Goal: Communication & Community: Answer question/provide support

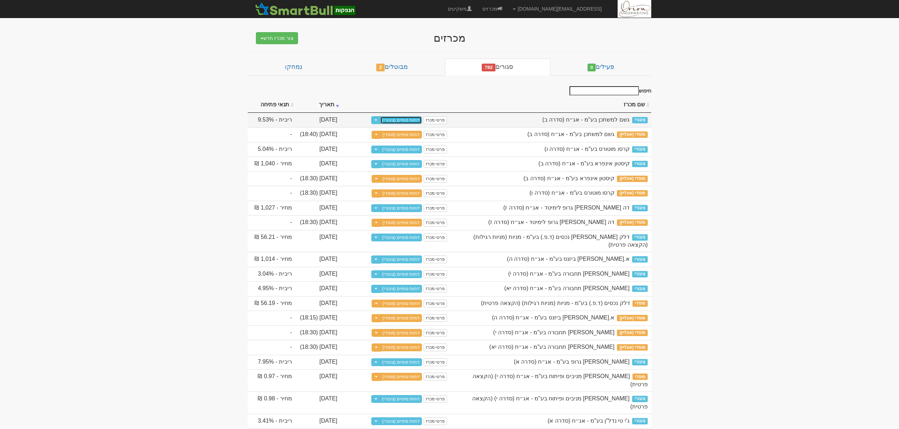
click at [404, 119] on link "דוחות סופיים (ציבורי)" at bounding box center [401, 120] width 42 height 8
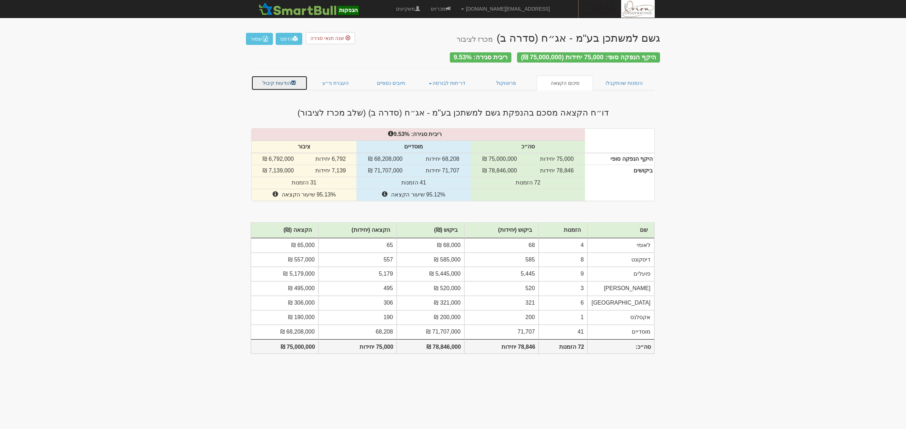
click at [282, 81] on link "הודעות קיבול" at bounding box center [279, 83] width 56 height 15
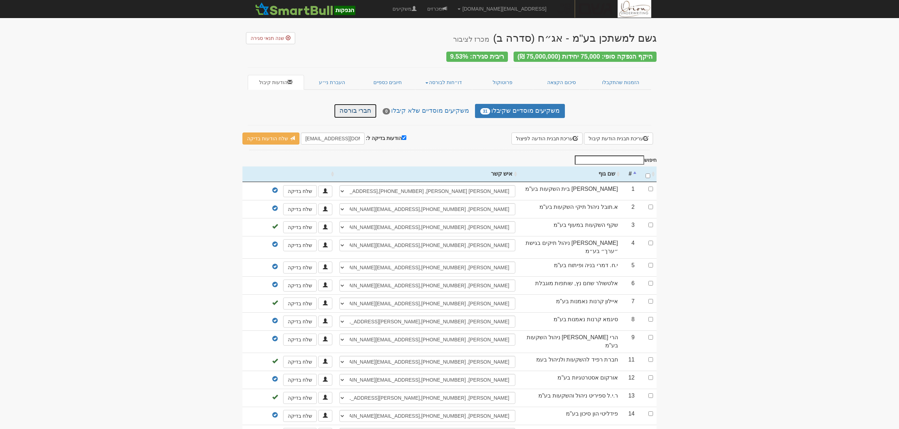
click at [370, 114] on link "חברי בורסה" at bounding box center [355, 111] width 42 height 14
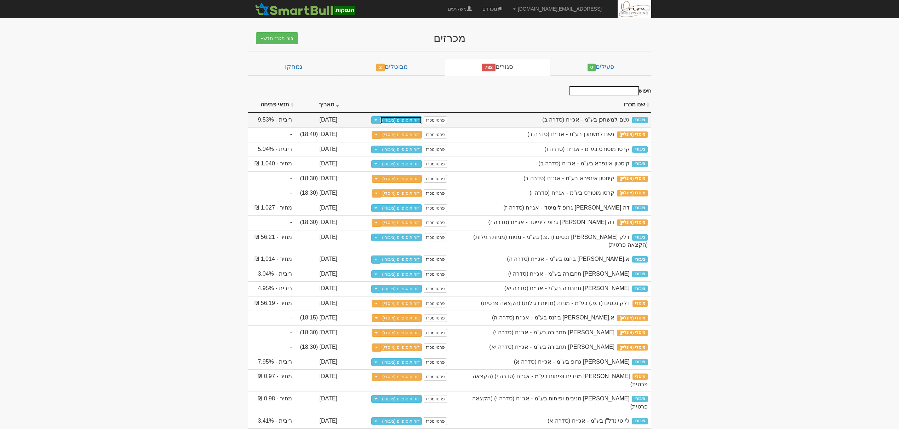
click at [412, 120] on link "דוחות סופיים (ציבורי)" at bounding box center [401, 120] width 42 height 8
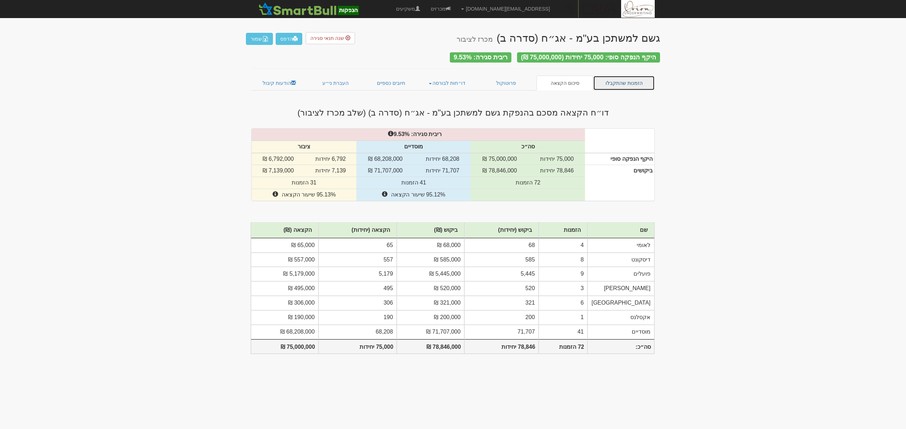
click at [631, 80] on link "הזמנות שהתקבלו" at bounding box center [624, 83] width 62 height 15
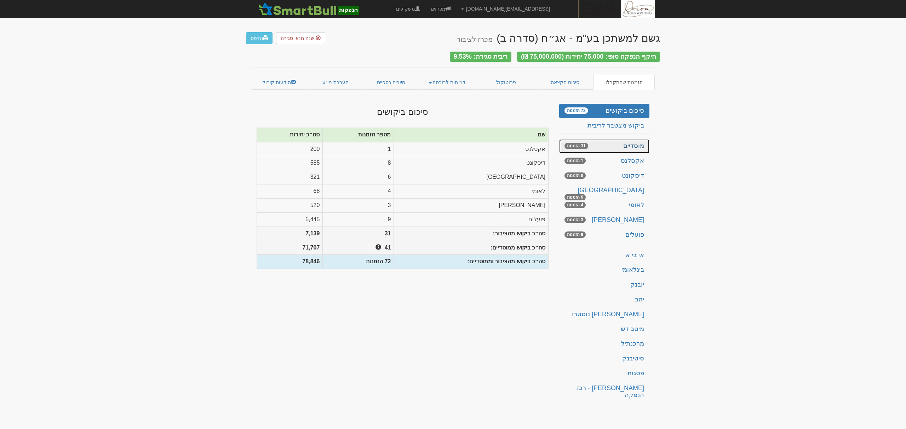
click at [628, 139] on link "מוסדיים 31 הזמנות" at bounding box center [604, 146] width 90 height 14
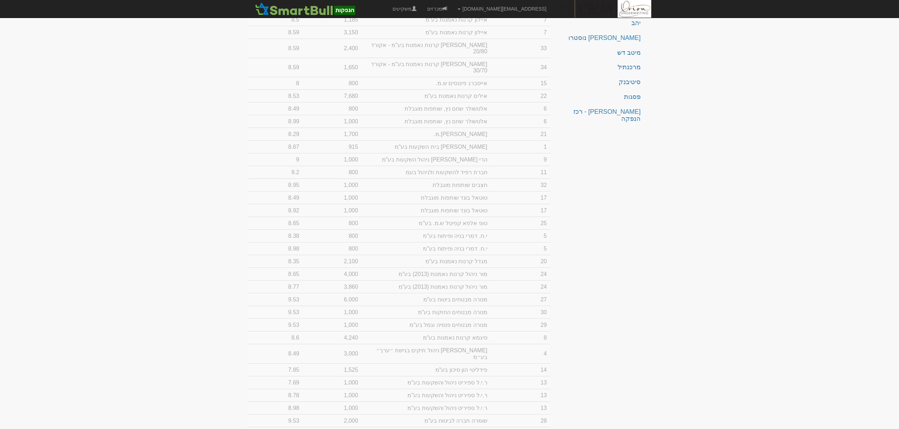
scroll to position [283, 0]
drag, startPoint x: 395, startPoint y: 302, endPoint x: 492, endPoint y: 279, distance: 99.6
click at [492, 279] on tbody "19 milestone capital (ERGS) LP 1,000 8.8 19 milestone capital (ERGS) LP 1,000 8…" at bounding box center [399, 164] width 302 height 540
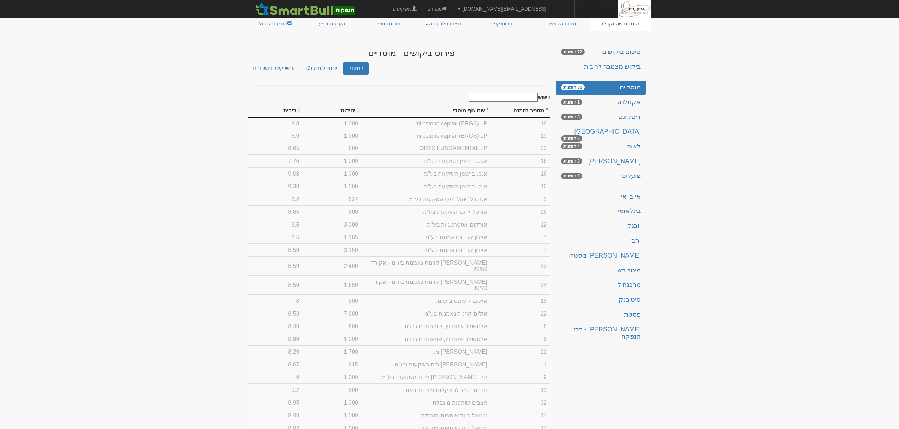
scroll to position [0, 0]
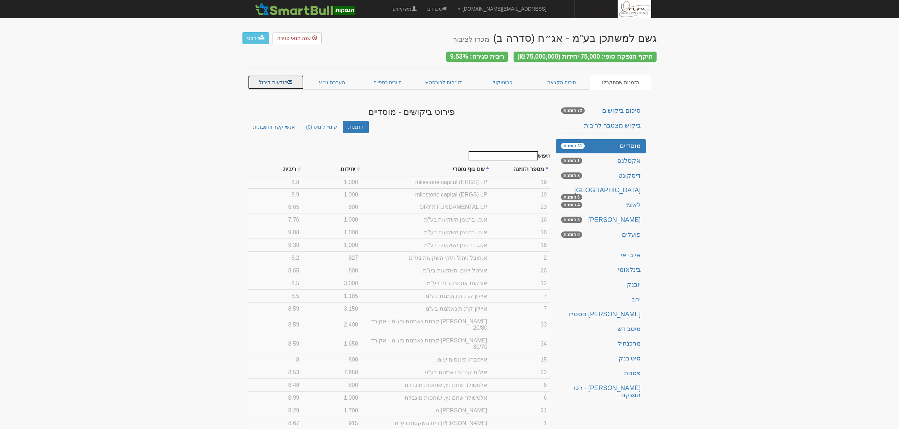
click at [281, 81] on link "הודעות קיבול" at bounding box center [276, 82] width 56 height 15
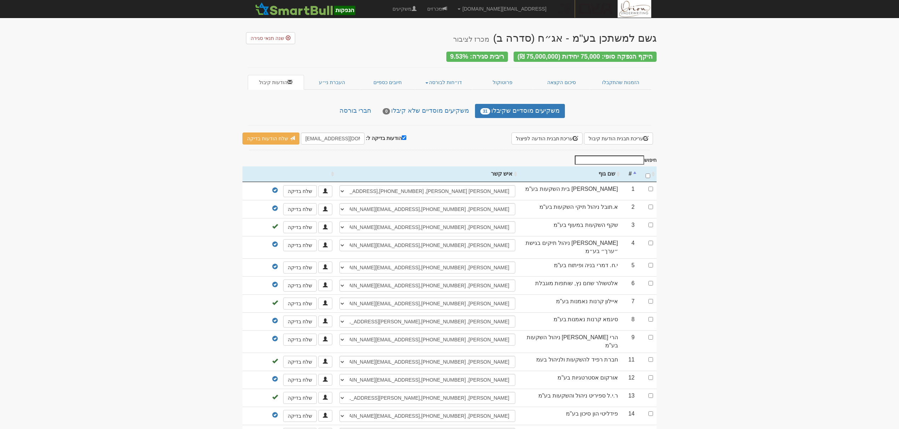
click at [611, 159] on input "חיפוש" at bounding box center [609, 160] width 69 height 9
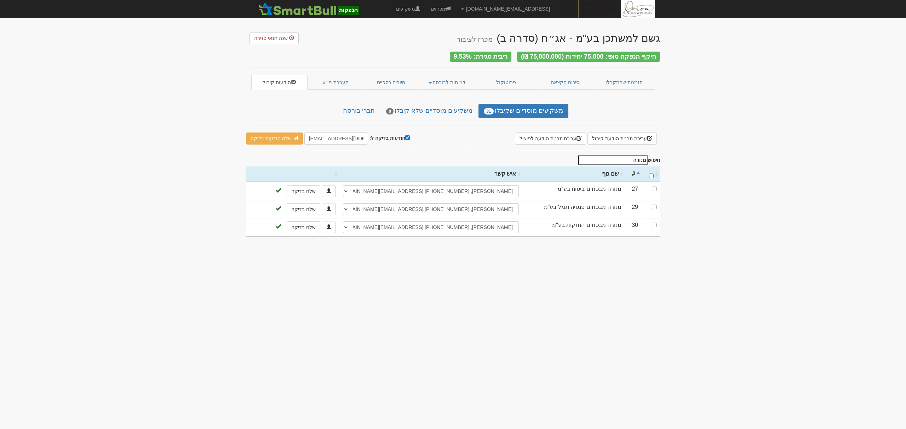
type input "מנורה"
click at [652, 174] on input "\a : activate to sort column ascending" at bounding box center [651, 176] width 5 height 5
checkbox input "true"
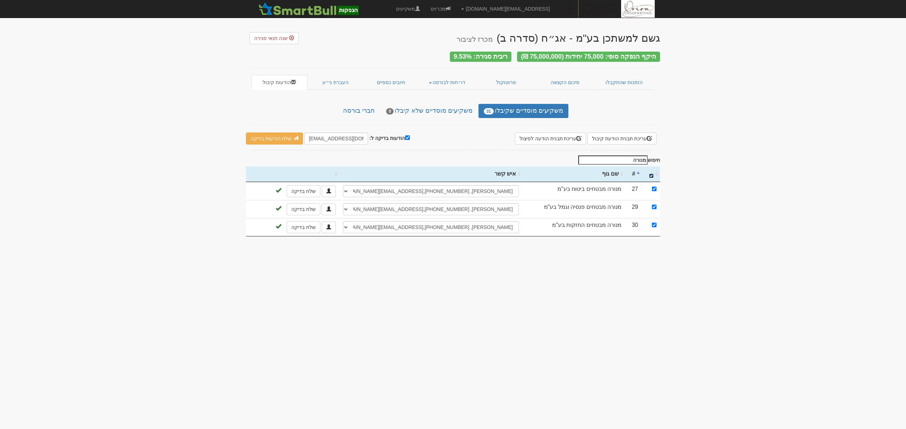
checkbox input "true"
click at [405, 135] on input "הודעות בדיקה ל:" at bounding box center [407, 137] width 5 height 5
checkbox input "false"
click at [269, 135] on link "שלח הודעות למשקיעים" at bounding box center [278, 139] width 65 height 12
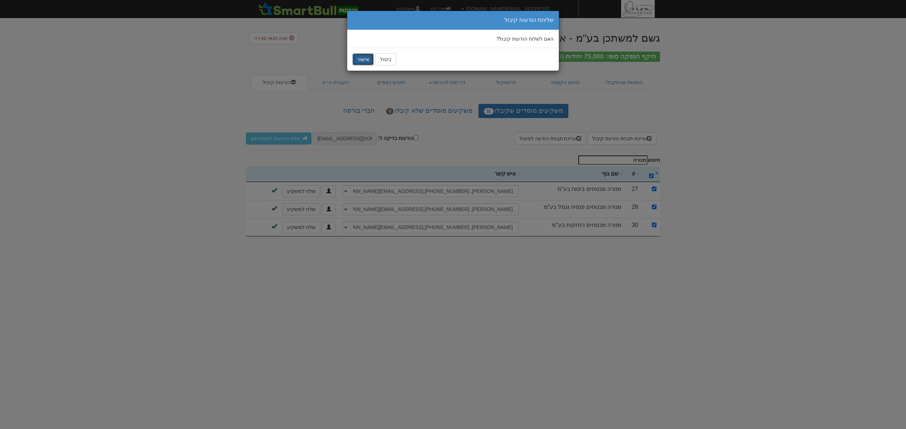
click at [360, 57] on button "אישור" at bounding box center [362, 59] width 21 height 12
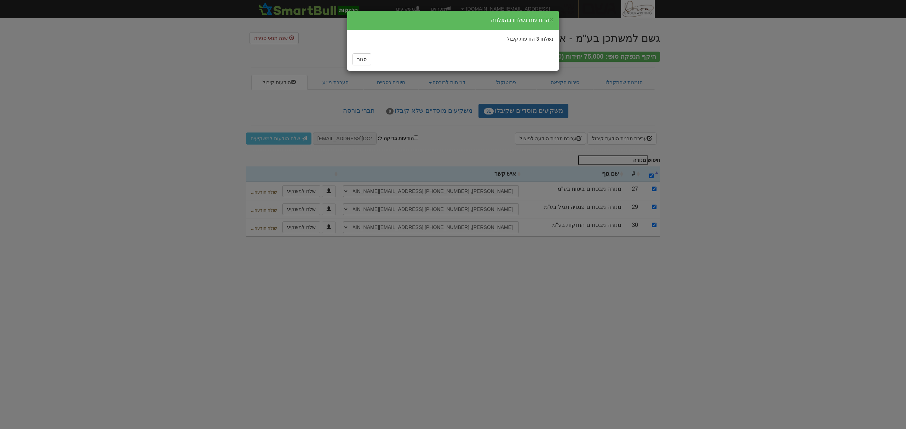
click at [688, 116] on div "× ההודעות נשלחו בהצלחה נשלחו 3 הודעות קיבול סגור" at bounding box center [453, 214] width 906 height 429
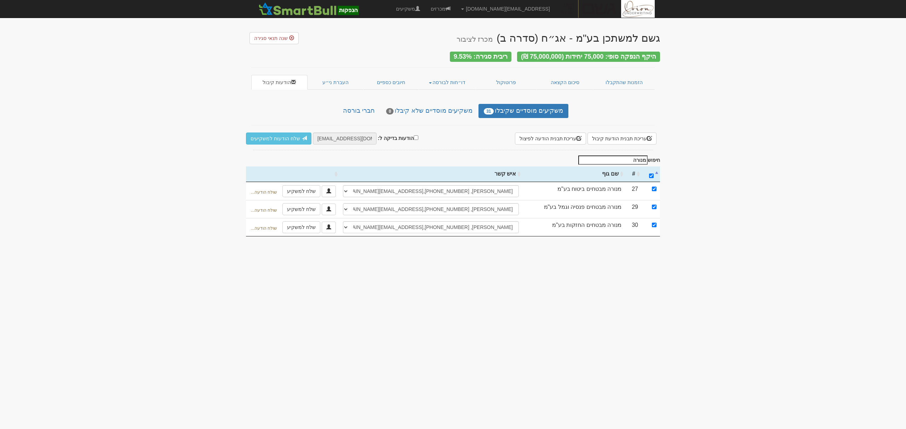
click at [629, 156] on input "מנורה" at bounding box center [612, 160] width 69 height 9
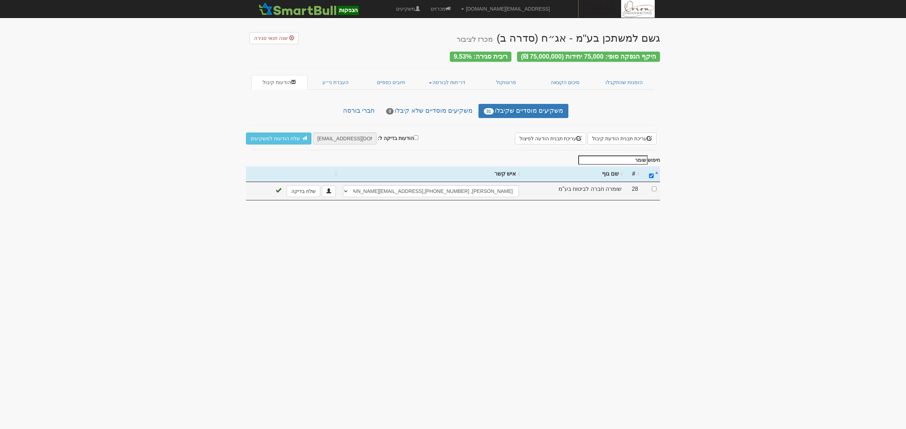
type input "שומר"
click at [654, 187] on input "checkbox" at bounding box center [654, 189] width 5 height 5
checkbox input "true"
click at [414, 135] on input "הודעות בדיקה ל:" at bounding box center [416, 137] width 5 height 5
click at [403, 136] on input "הודעות בדיקה ל:" at bounding box center [405, 137] width 5 height 5
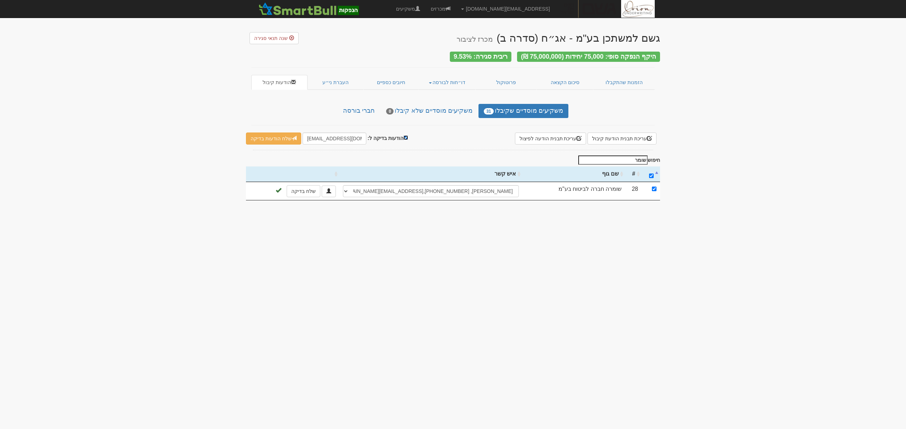
checkbox input "false"
click at [296, 139] on link "שלח הודעות למשקיעים" at bounding box center [278, 139] width 65 height 12
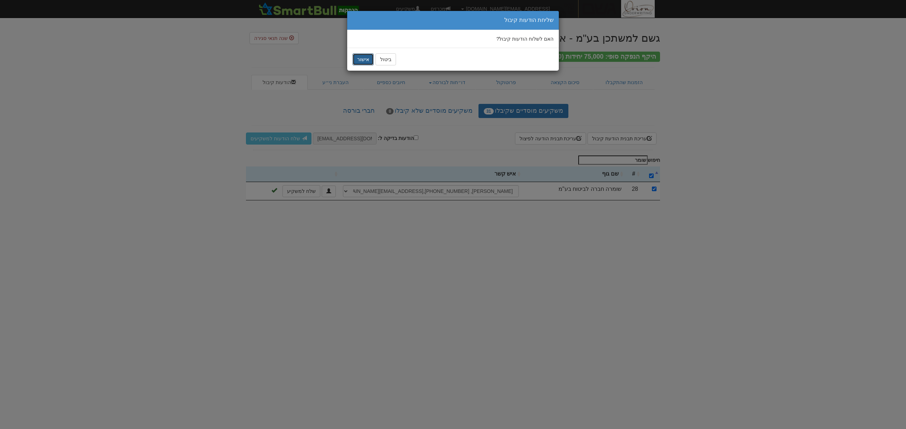
click at [356, 58] on button "אישור" at bounding box center [362, 59] width 21 height 12
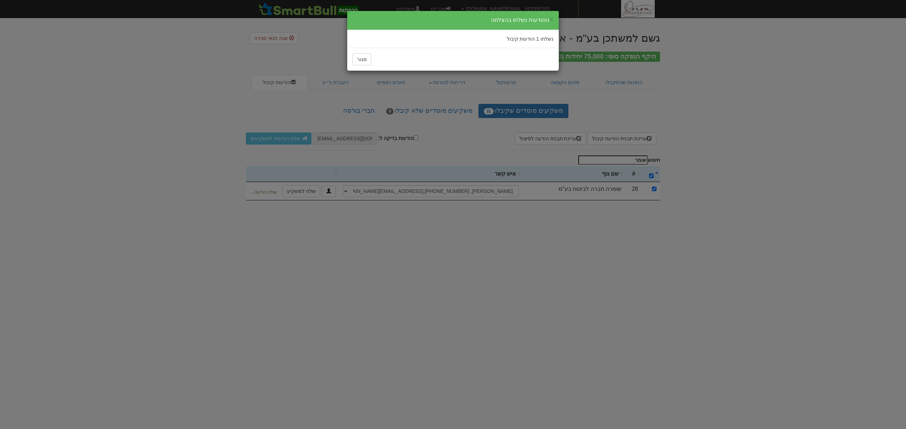
click at [810, 122] on div "× ההודעות נשלחו בהצלחה נשלחו 1 הודעות קיבול סגור" at bounding box center [453, 214] width 906 height 429
